Goal: Book appointment/travel/reservation

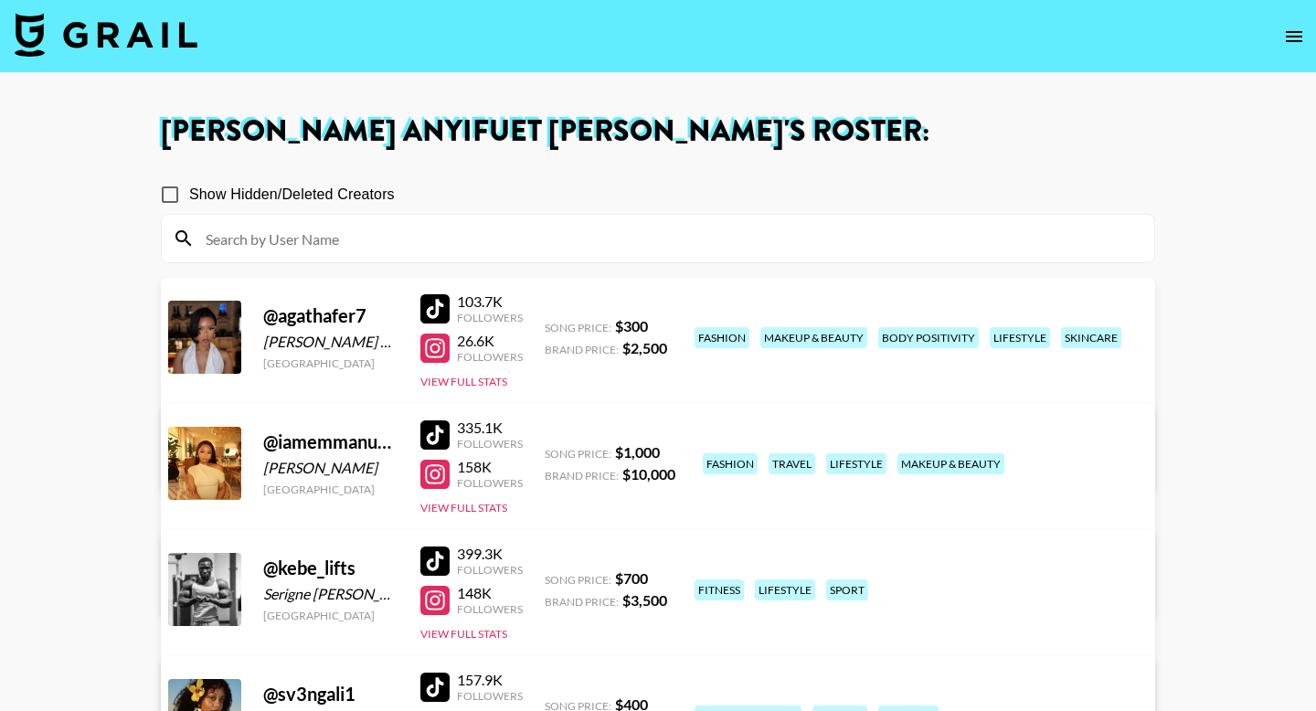
click at [175, 42] on img at bounding box center [106, 35] width 183 height 44
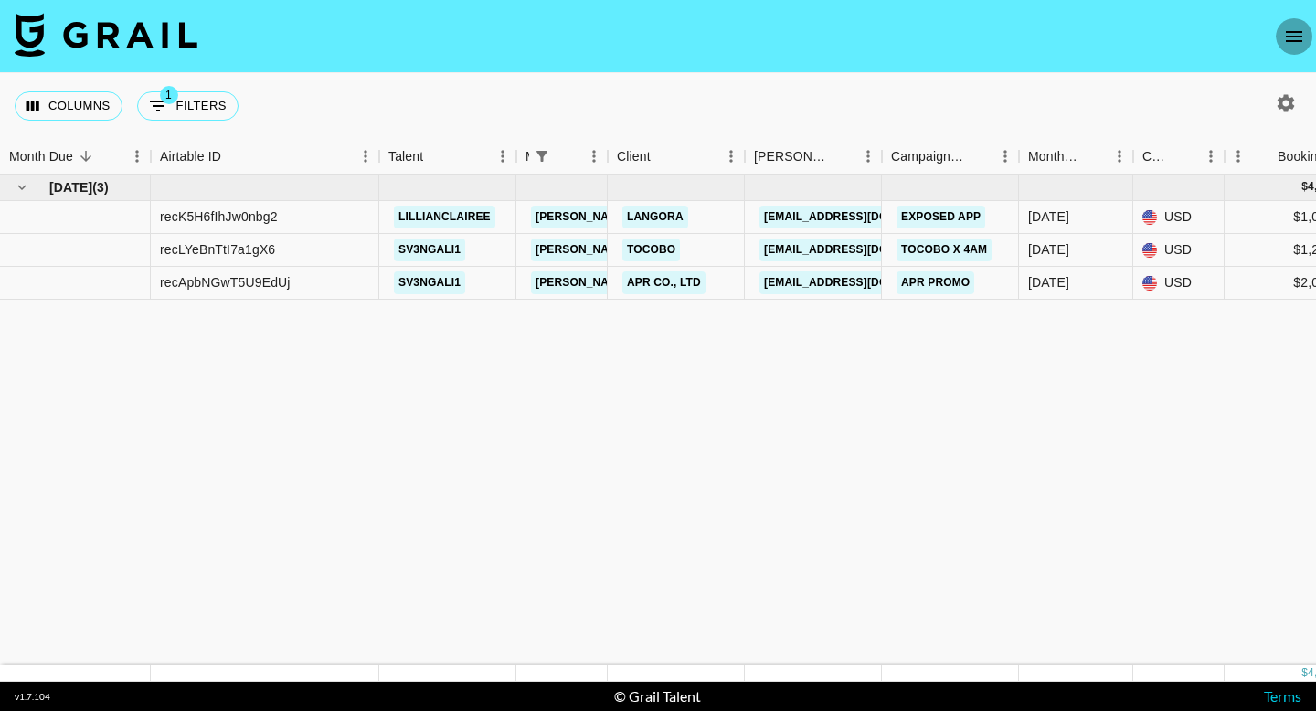
click at [1311, 41] on button "open drawer" at bounding box center [1294, 36] width 37 height 37
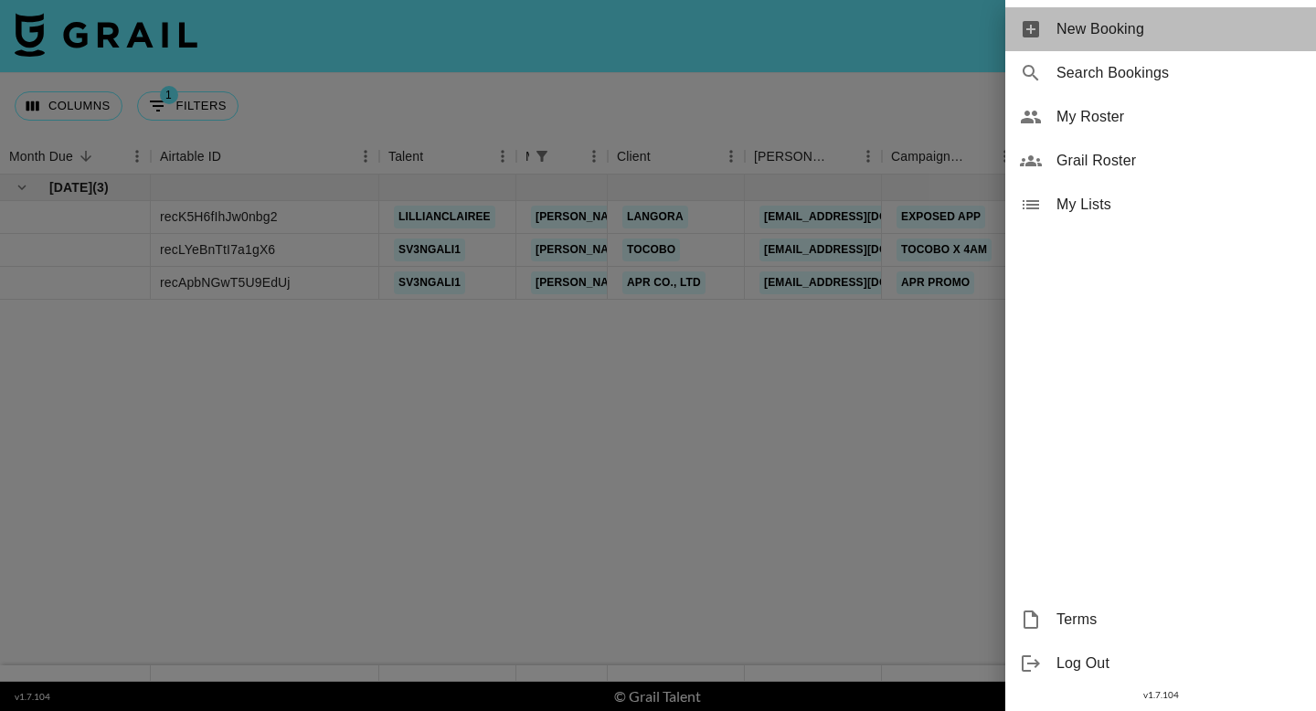
click at [1149, 40] on div "New Booking" at bounding box center [1160, 29] width 311 height 44
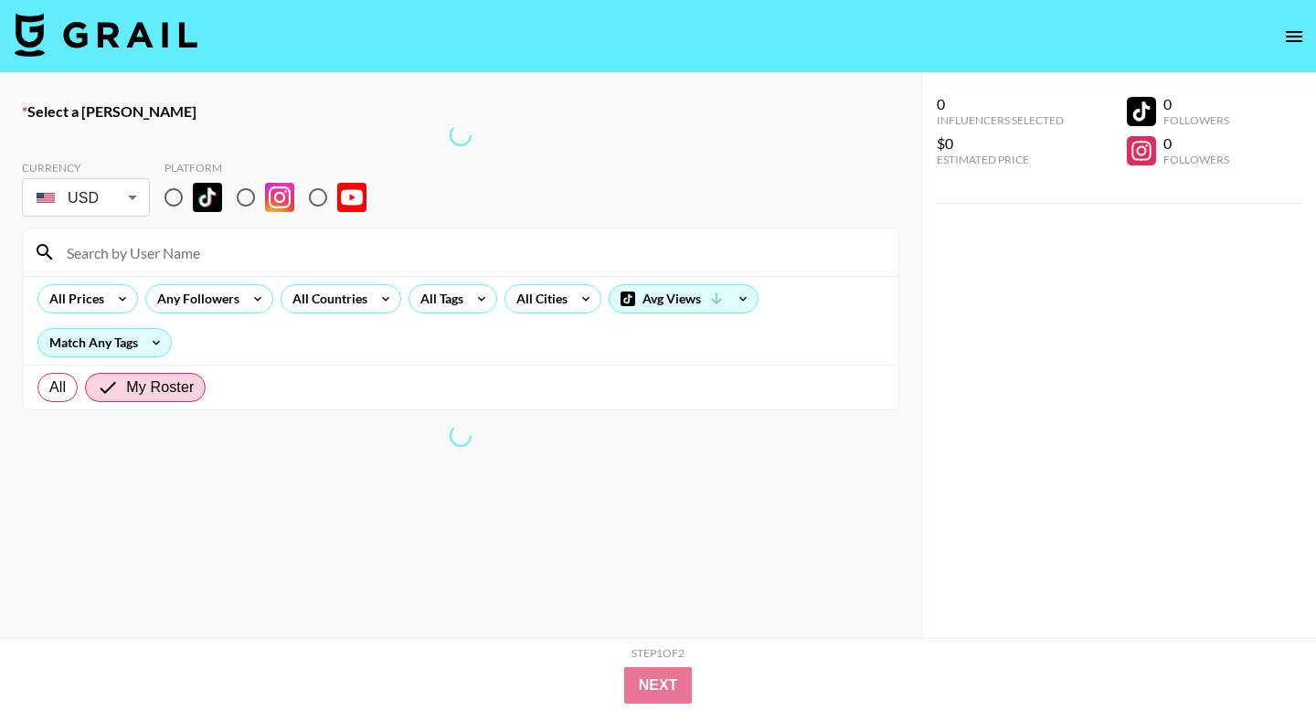
click at [168, 202] on input "radio" at bounding box center [173, 197] width 38 height 38
radio input "true"
click at [161, 249] on input at bounding box center [472, 252] width 832 height 29
type input "[EMAIL_ADDRESS][PERSON_NAME][DOMAIN_NAME]"
drag, startPoint x: 284, startPoint y: 254, endPoint x: 60, endPoint y: 237, distance: 224.6
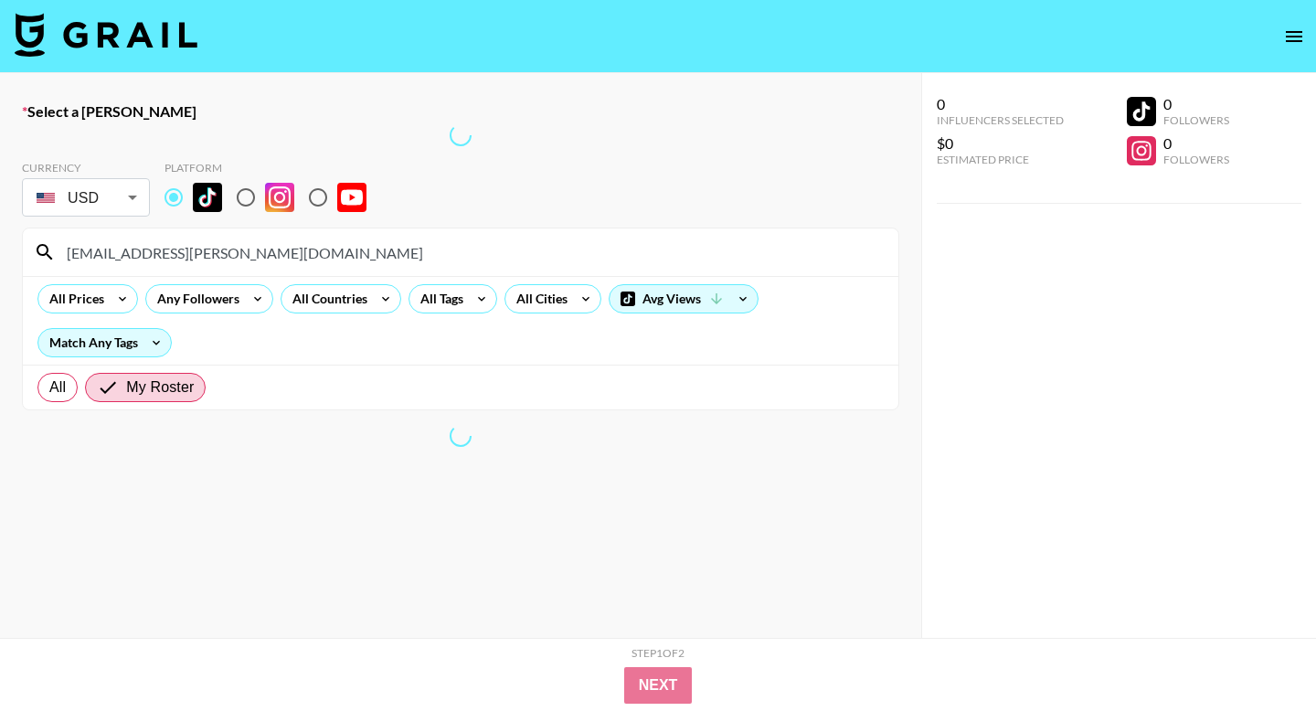
click at [60, 238] on input "[EMAIL_ADDRESS][PERSON_NAME][DOMAIN_NAME]" at bounding box center [472, 252] width 832 height 29
type input "sv3ngali1"
